Goal: Task Accomplishment & Management: Manage account settings

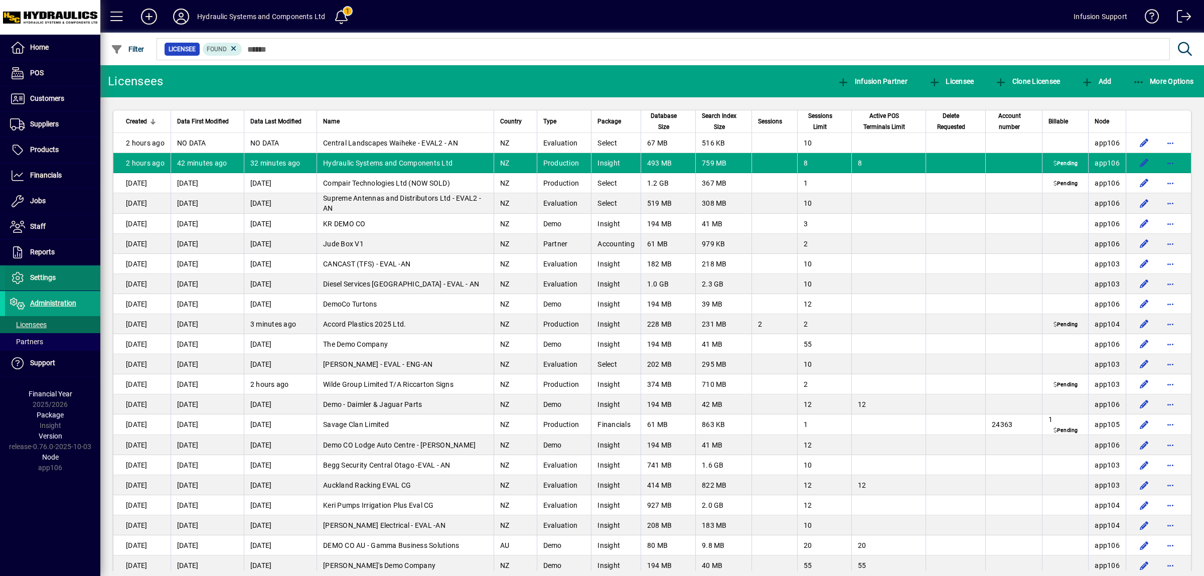
click at [48, 280] on span "Settings" at bounding box center [43, 277] width 26 height 8
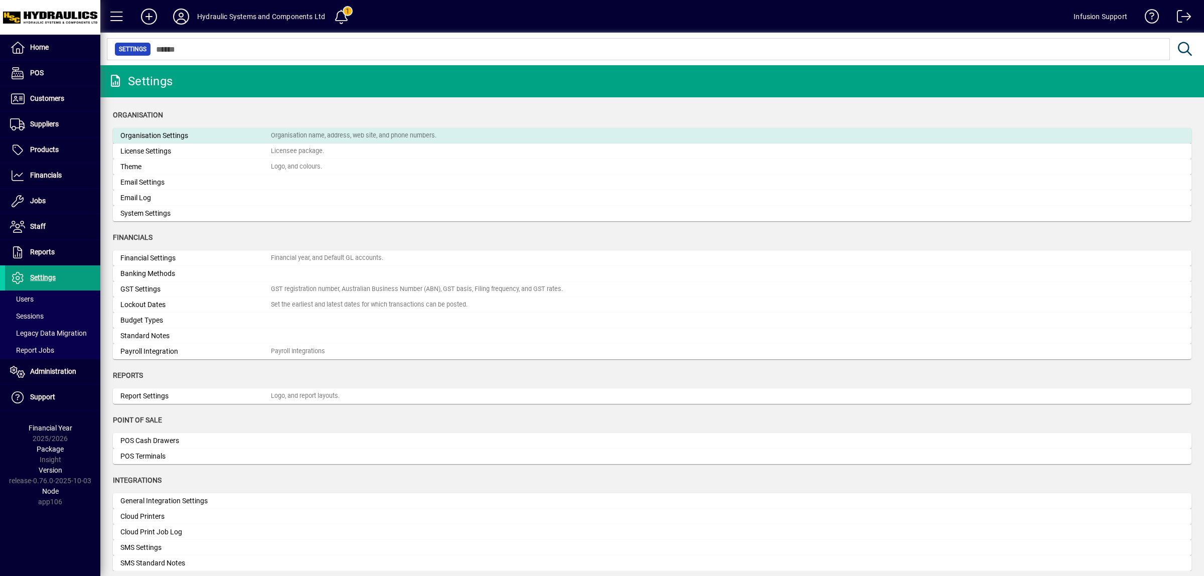
click at [131, 132] on div "Organisation Settings" at bounding box center [195, 135] width 150 height 11
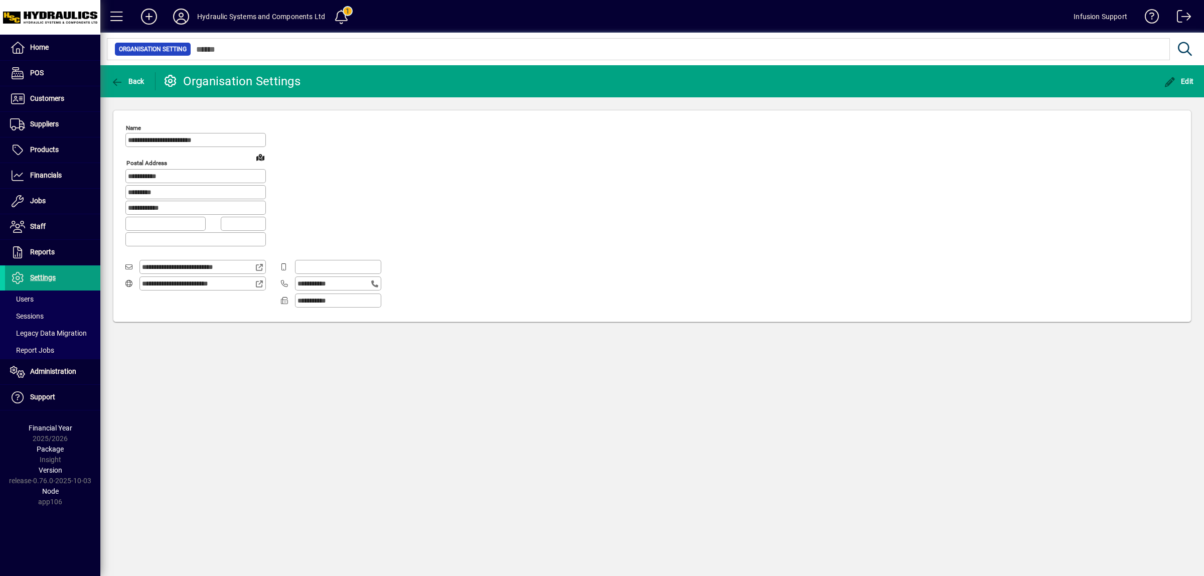
type input "**********"
click at [113, 82] on icon "button" at bounding box center [117, 82] width 13 height 10
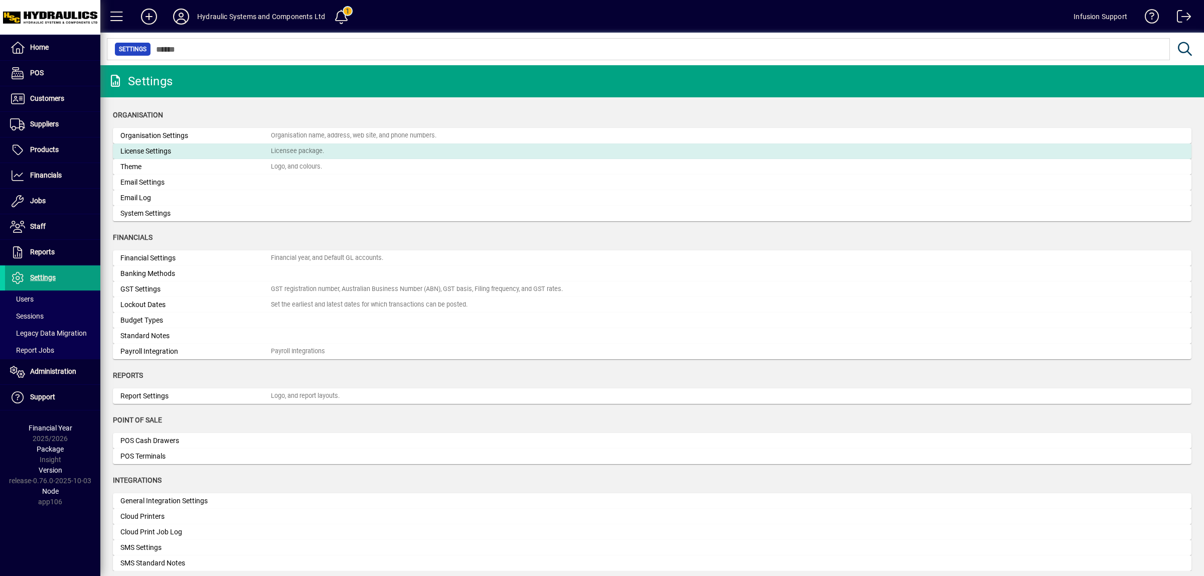
click at [153, 146] on div "License Settings" at bounding box center [195, 151] width 150 height 11
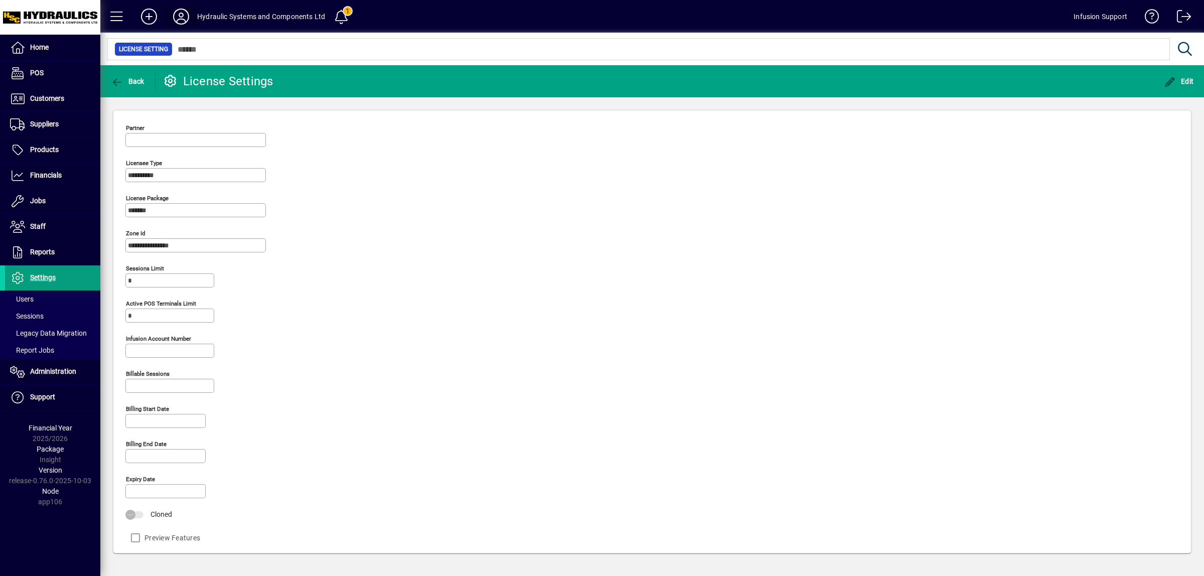
click at [182, 16] on icon at bounding box center [181, 17] width 20 height 16
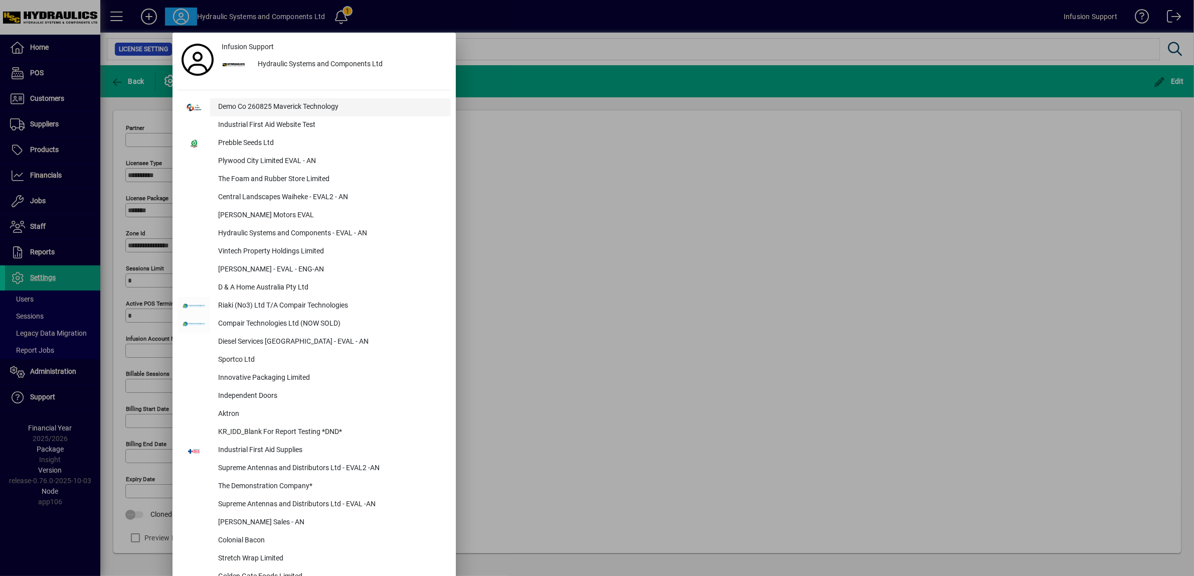
drag, startPoint x: 237, startPoint y: 107, endPoint x: 255, endPoint y: 106, distance: 18.1
click at [237, 106] on div "Demo Co 260825 Maverick Technology" at bounding box center [330, 107] width 241 height 18
